Goal: Information Seeking & Learning: Learn about a topic

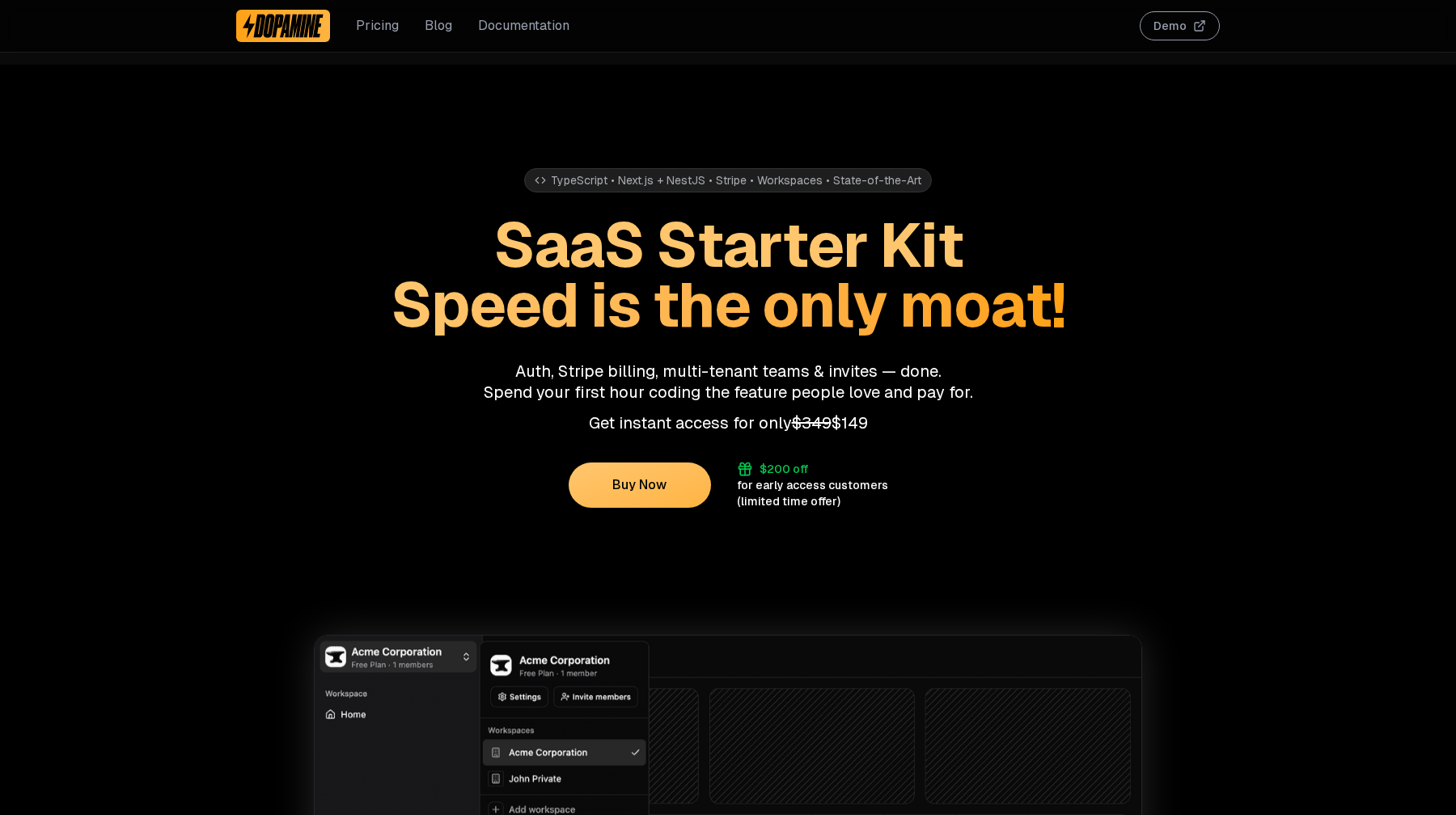
click at [433, 25] on link "Blog" at bounding box center [439, 26] width 28 height 20
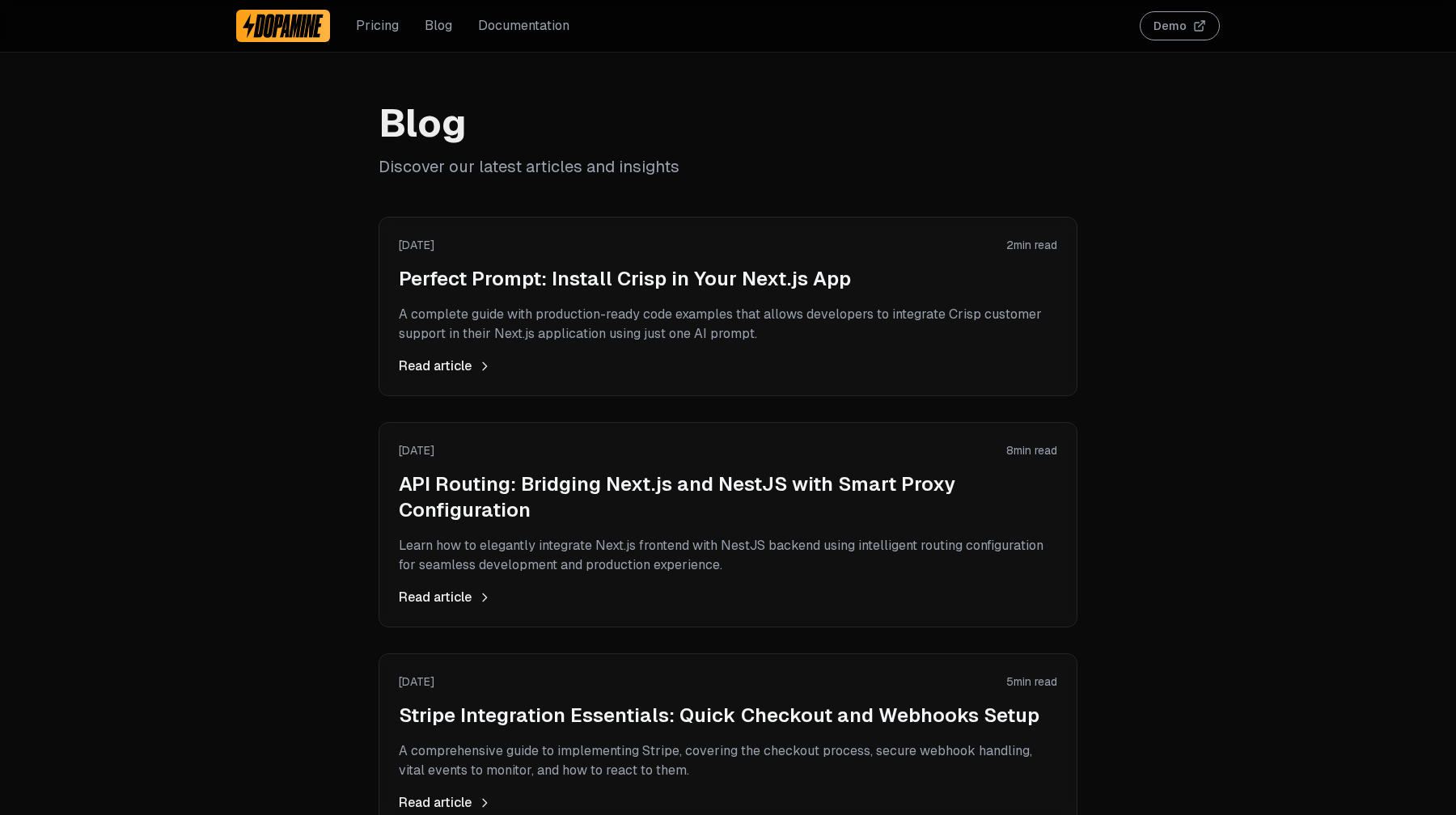
click at [512, 23] on link "Documentation" at bounding box center [523, 26] width 91 height 20
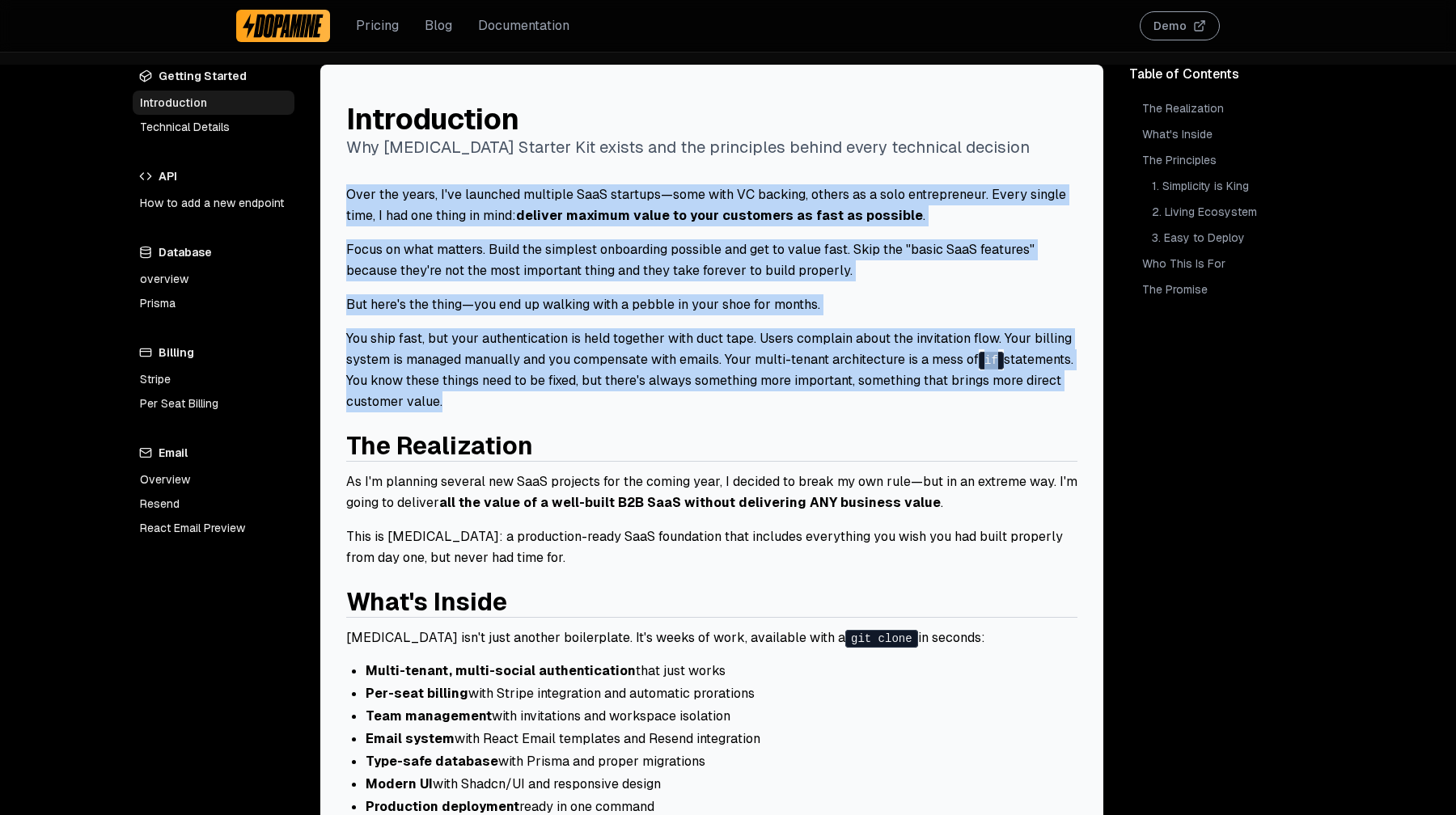
drag, startPoint x: 449, startPoint y: 414, endPoint x: 333, endPoint y: 183, distance: 258.5
copy div "Over the years, I've launched multiple SaaS startups—some with VC backing, othe…"
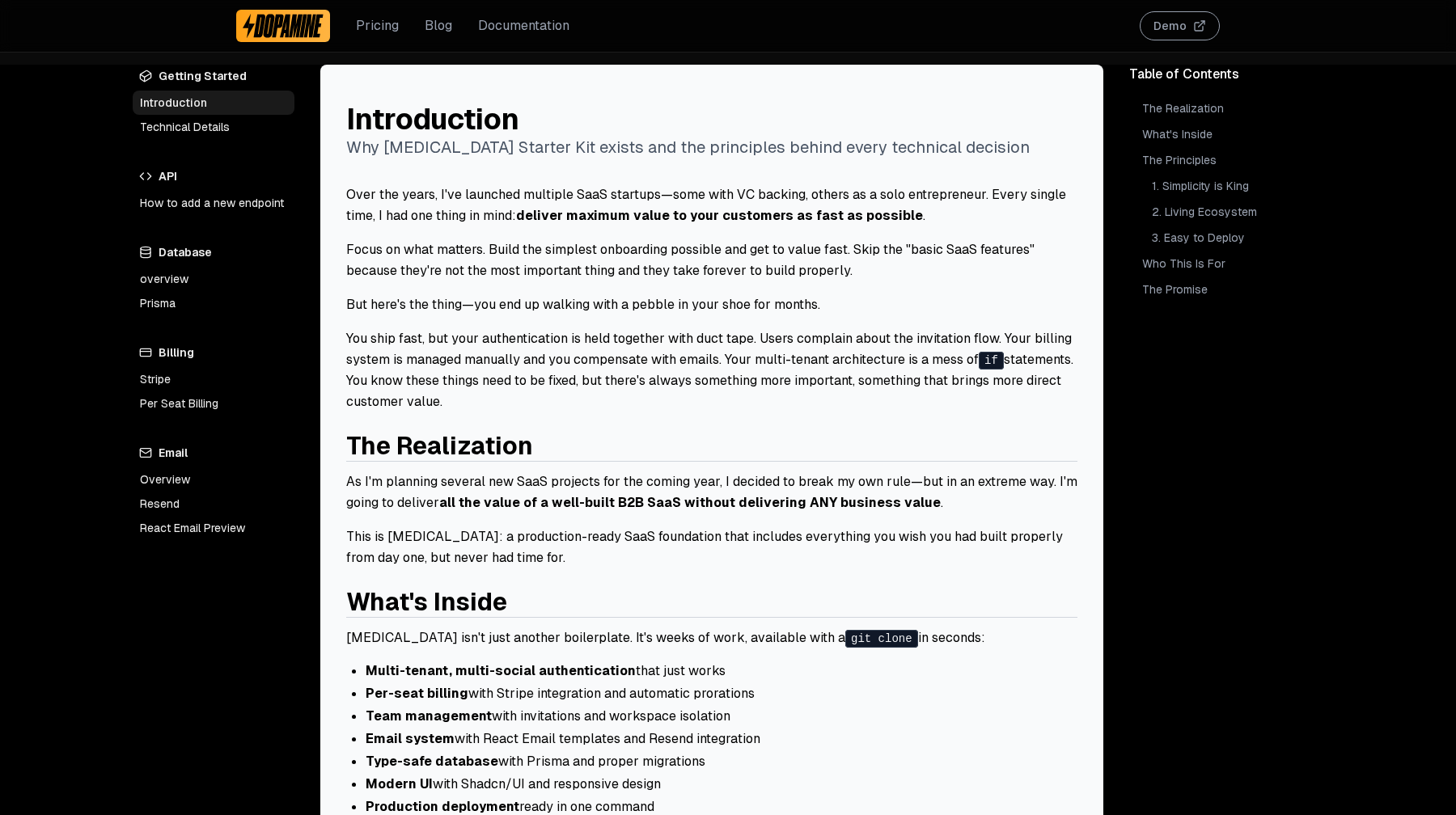
click at [549, 99] on header "Introduction Why Dopamine Starter Kit exists and the principles behind every te…" at bounding box center [711, 124] width 731 height 68
click at [443, 200] on p "Over the years, I've launched multiple SaaS startups—some with VC backing, othe…" at bounding box center [711, 206] width 731 height 42
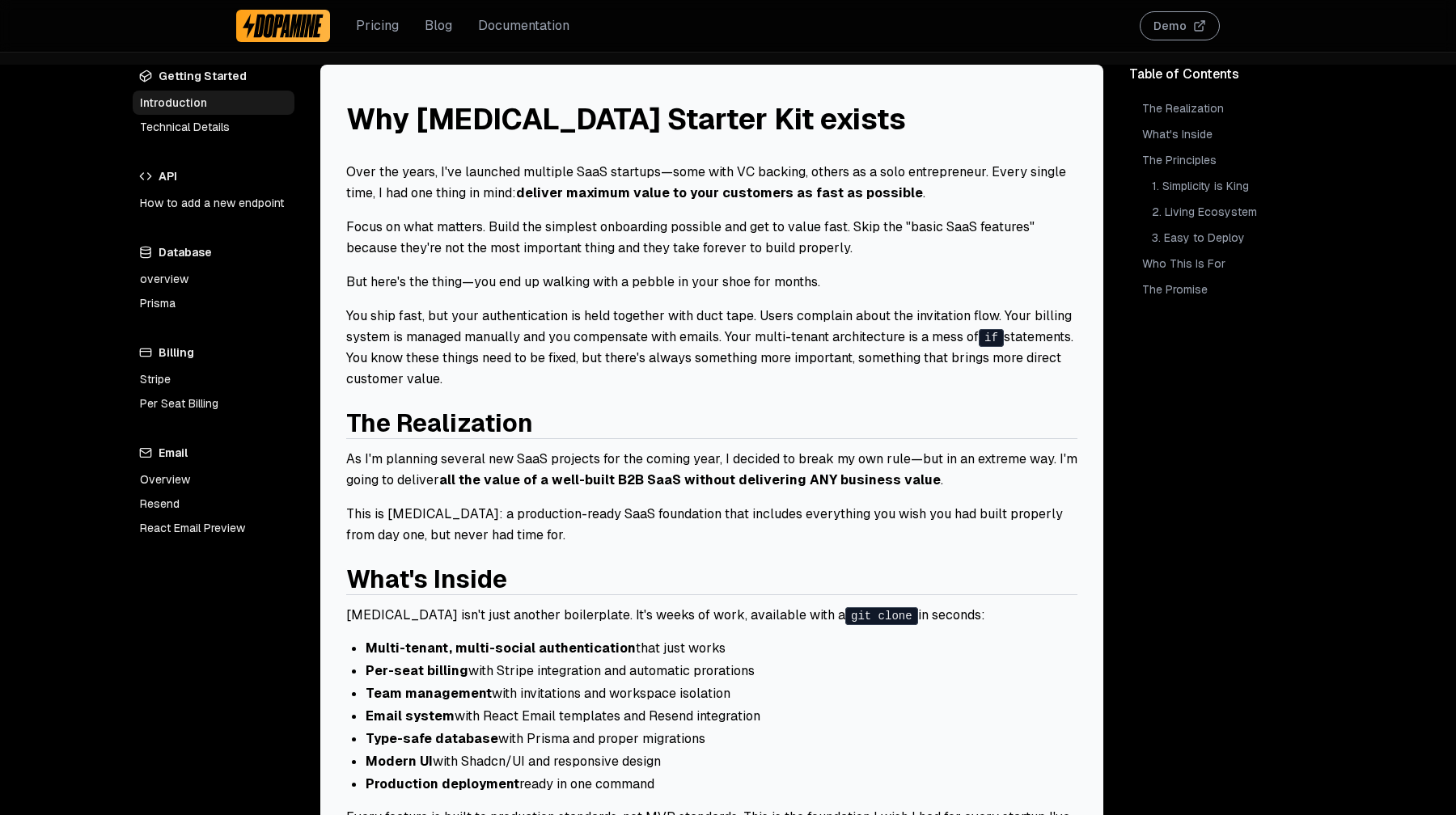
click at [471, 313] on p "You ship fast, but your authentication is held together with duct tape. Users c…" at bounding box center [711, 347] width 731 height 84
click at [790, 233] on p "Focus on what matters. Build the simplest onboarding possible and get to value …" at bounding box center [711, 238] width 731 height 42
